Goal: Information Seeking & Learning: Compare options

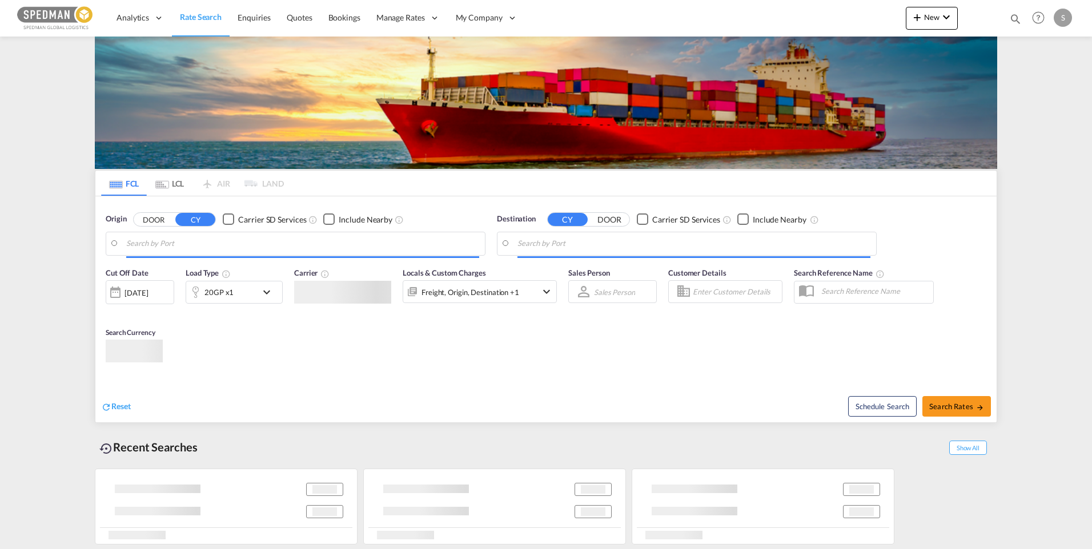
type input "Gothenburg (Goteborg), SEGOT"
type input "Karachi, PKKHI"
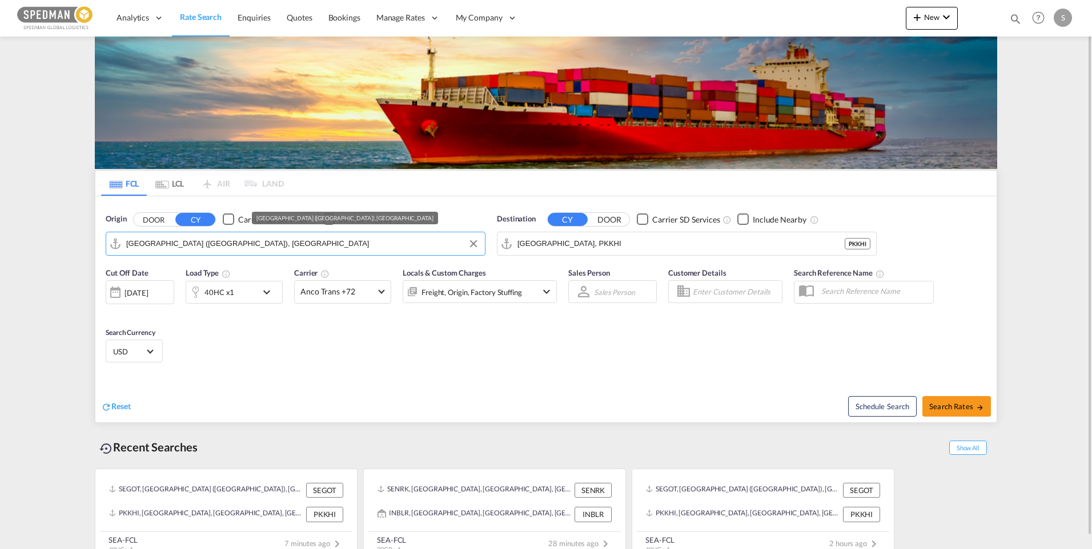
drag, startPoint x: 198, startPoint y: 243, endPoint x: 97, endPoint y: 239, distance: 101.1
click at [97, 239] on div "Origin DOOR CY Carrier SD Services Include Nearby Gothenburg (Goteborg), SEGOT …" at bounding box center [545, 228] width 901 height 65
drag, startPoint x: 242, startPoint y: 245, endPoint x: 57, endPoint y: 244, distance: 185.0
click at [57, 244] on md-content "Analytics Dashboard Rate Search Enquiries Quotes Bookings" at bounding box center [546, 274] width 1092 height 549
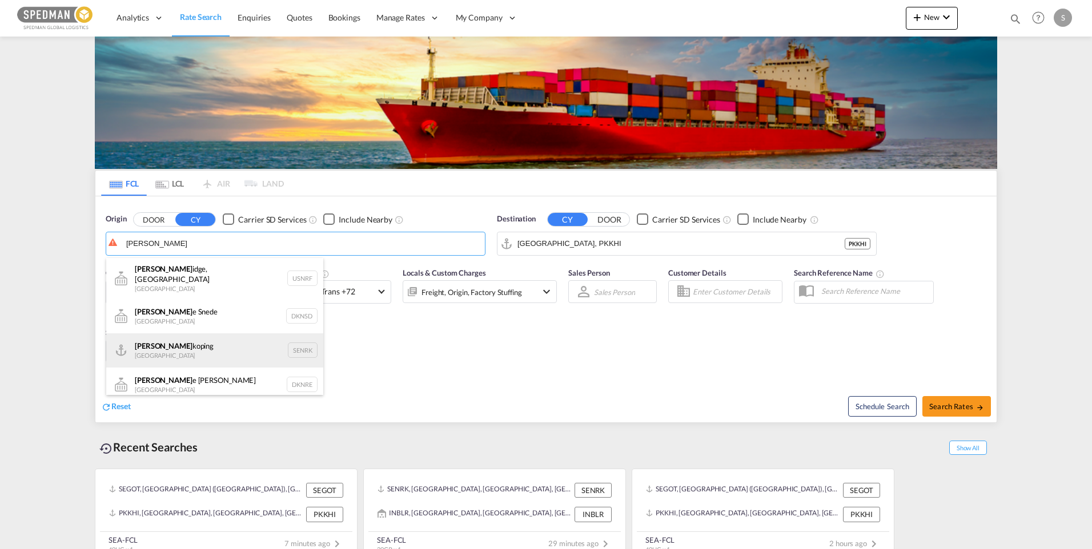
click at [190, 349] on div "Norr koping Sweden SENRK" at bounding box center [214, 350] width 217 height 34
type input "Norrkoping, SENRK"
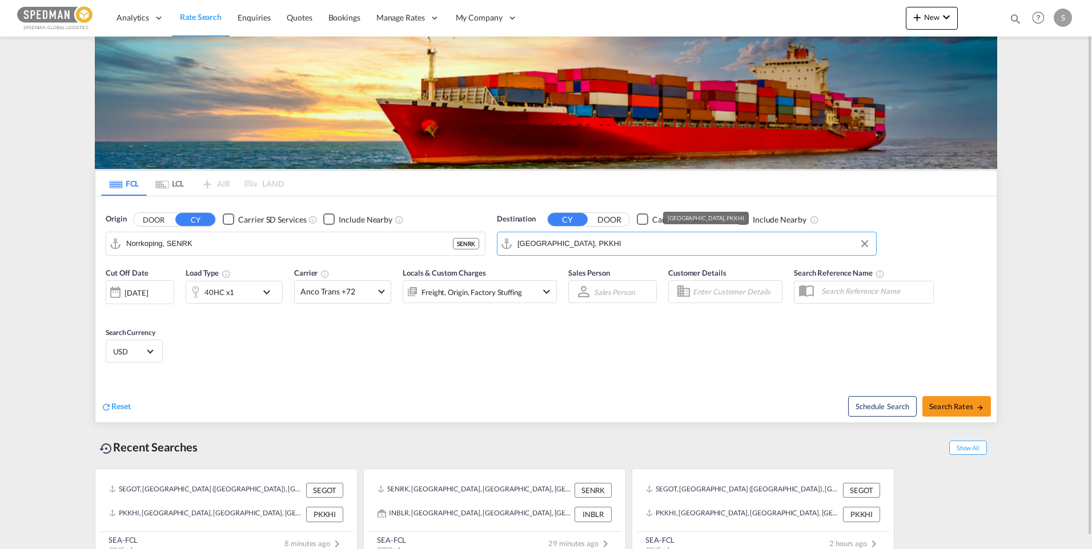
drag, startPoint x: 588, startPoint y: 248, endPoint x: 493, endPoint y: 252, distance: 95.4
click at [493, 252] on div "Destination CY DOOR Carrier SD Services Include Nearby Karachi, PKKHI" at bounding box center [686, 235] width 391 height 54
drag, startPoint x: 588, startPoint y: 243, endPoint x: 486, endPoint y: 246, distance: 102.2
click at [486, 246] on div "Origin DOOR CY Carrier SD Services Include Nearby Norrkoping, SENRK SENRK Desti…" at bounding box center [545, 228] width 901 height 65
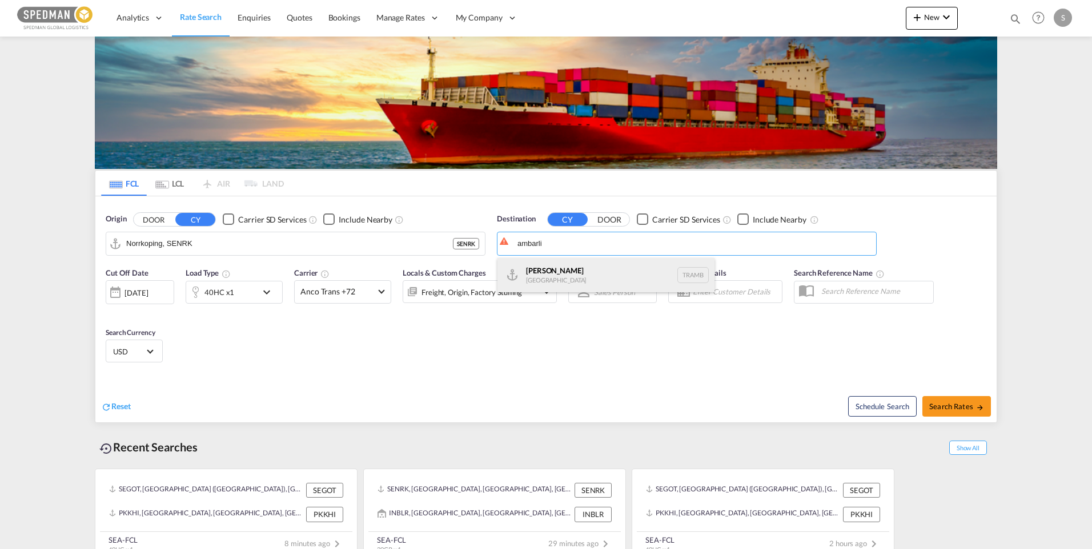
click at [544, 277] on div "Ambarli Turkey TRAMB" at bounding box center [605, 275] width 217 height 34
type input "Ambarli, TRAMB"
click at [542, 292] on md-icon "icon-chevron-down" at bounding box center [547, 292] width 14 height 14
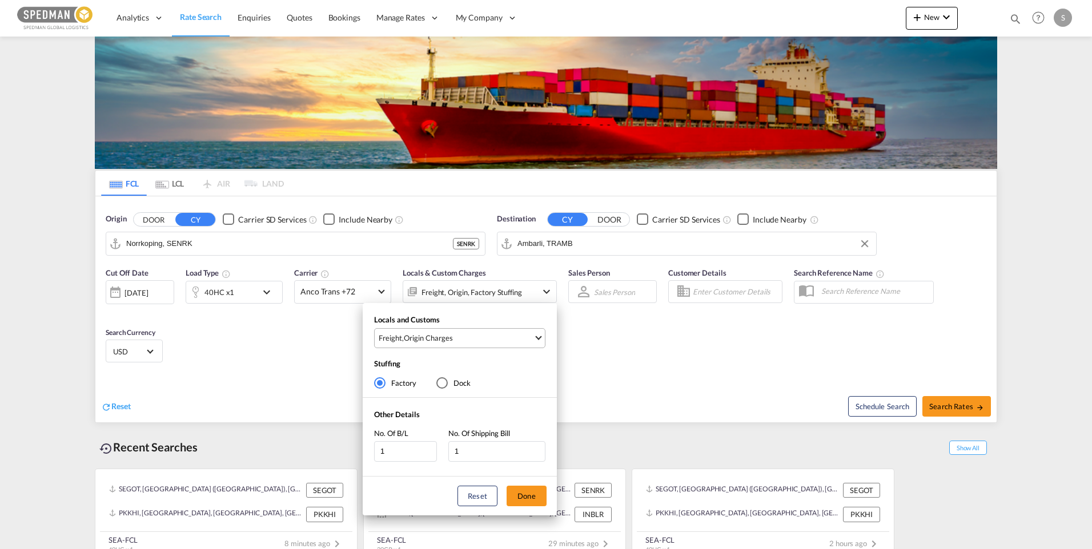
click at [529, 339] on span "Freight , Origin Charges" at bounding box center [456, 338] width 155 height 10
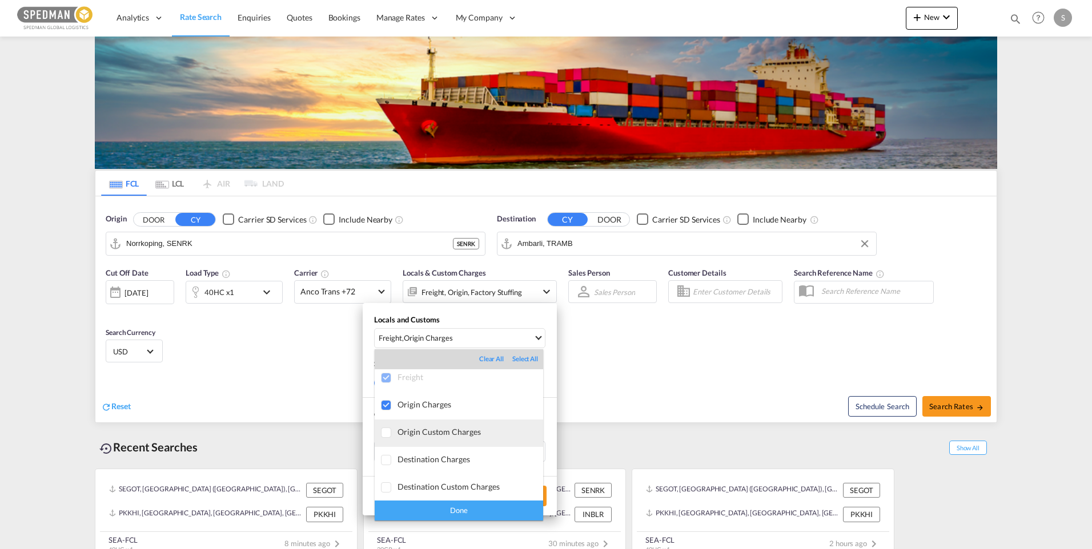
scroll to position [6, 0]
click at [470, 505] on div "Done" at bounding box center [459, 511] width 168 height 20
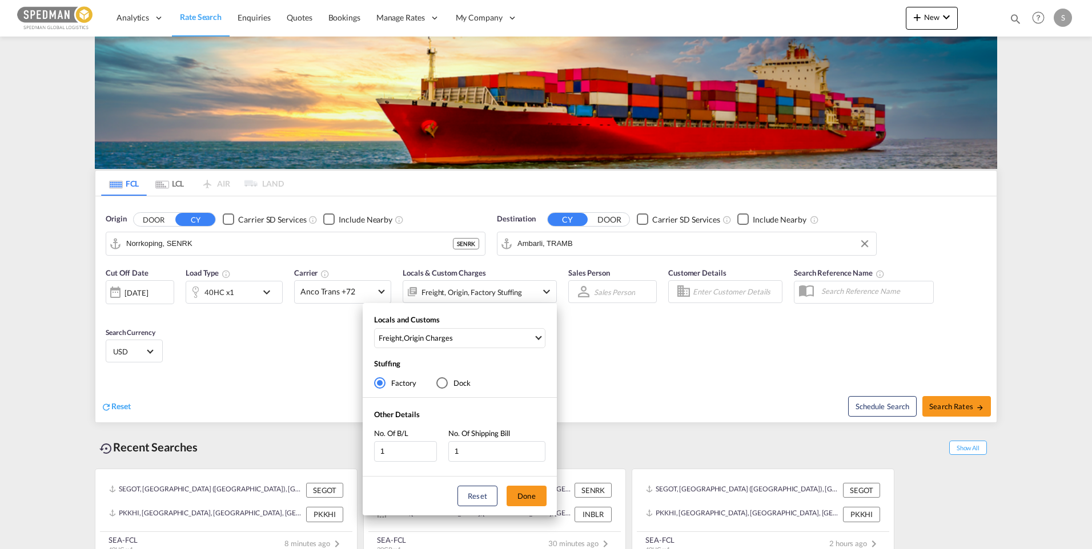
click at [964, 402] on div "Locals and Customs Freight , Origin Charges Stuffing Factory Dock Other Details…" at bounding box center [546, 274] width 1092 height 549
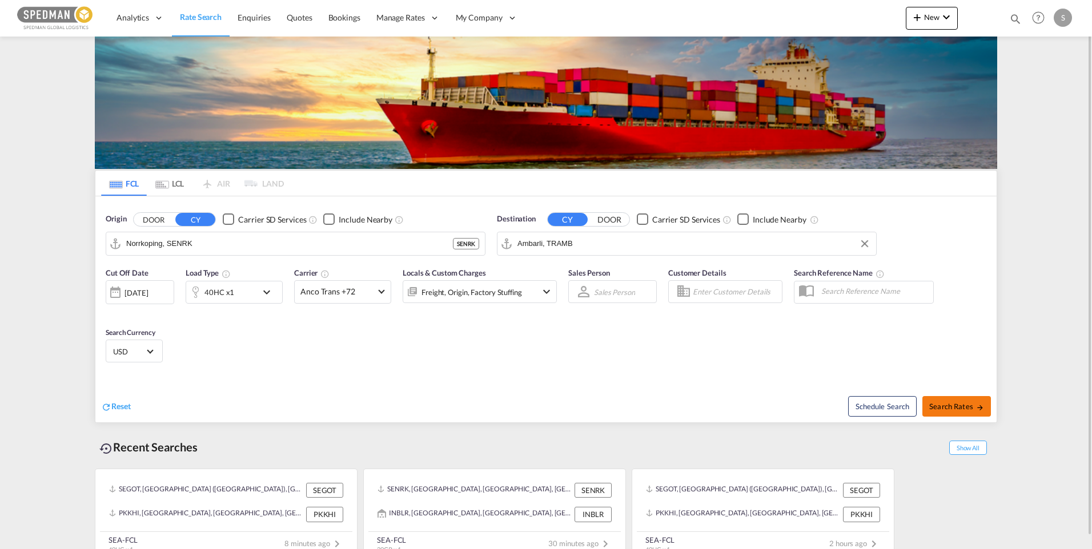
click at [964, 406] on span "Search Rates" at bounding box center [956, 406] width 55 height 9
type input "SENRK to TRAMB / 10 Sep 2025"
